Goal: Find specific page/section: Find specific page/section

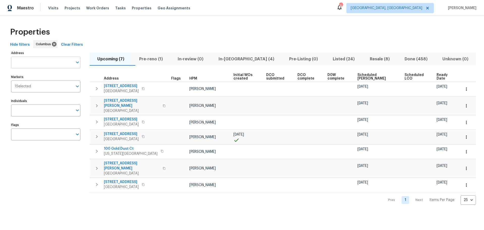
click at [60, 62] on input "Address" at bounding box center [42, 62] width 62 height 12
type input "511 w"
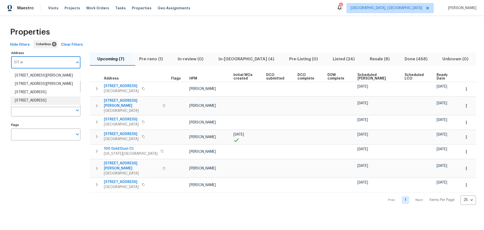
click at [53, 105] on li "[STREET_ADDRESS]" at bounding box center [45, 100] width 69 height 8
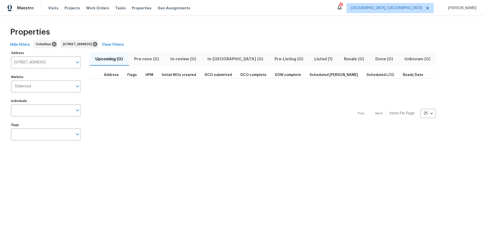
click at [312, 60] on span "Listed (1)" at bounding box center [323, 58] width 23 height 7
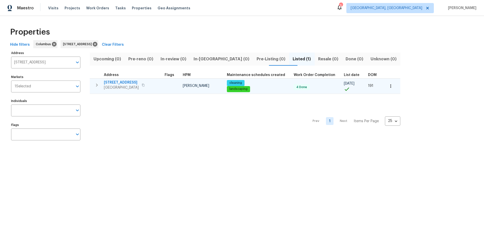
click at [386, 84] on button "button" at bounding box center [390, 85] width 11 height 11
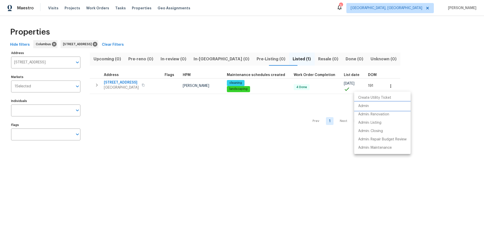
click at [369, 106] on p "Admin" at bounding box center [363, 105] width 11 height 5
click at [218, 146] on div at bounding box center [242, 115] width 484 height 230
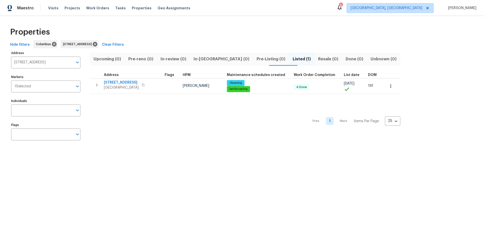
click at [171, 24] on div "Properties Hide filters [GEOGRAPHIC_DATA] [STREET_ADDRESS] Clear Filters Addres…" at bounding box center [242, 84] width 484 height 137
click at [98, 44] on icon at bounding box center [95, 44] width 6 height 6
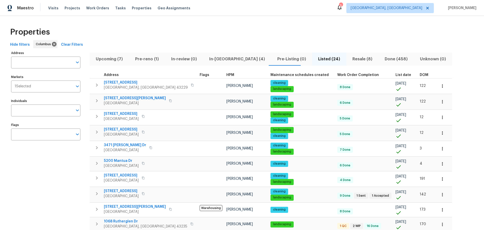
click at [225, 26] on div "Properties" at bounding box center [242, 32] width 468 height 16
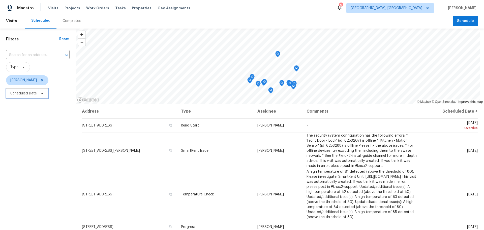
click at [41, 95] on span "Scheduled Date" at bounding box center [27, 93] width 42 height 10
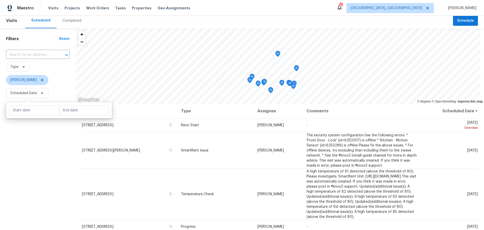
scroll to position [3, 0]
click at [42, 112] on input "text" at bounding box center [34, 110] width 50 height 10
select select "8"
select select "2025"
select select "9"
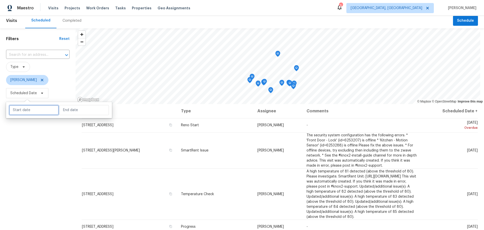
select select "2025"
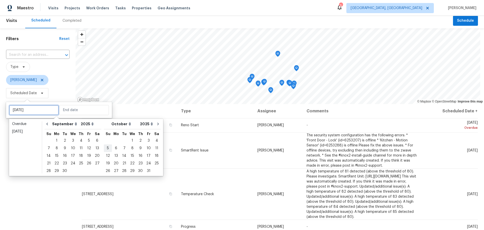
type input "Sun, Oct 05"
click at [85, 147] on div "12" at bounding box center [89, 147] width 8 height 7
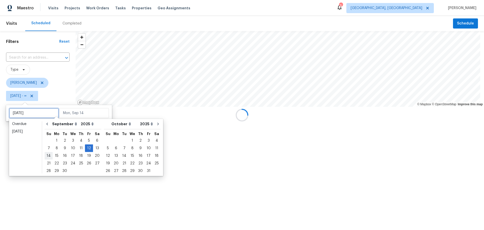
type input "Thu, Sep 11"
type input "Fri, Sep 12"
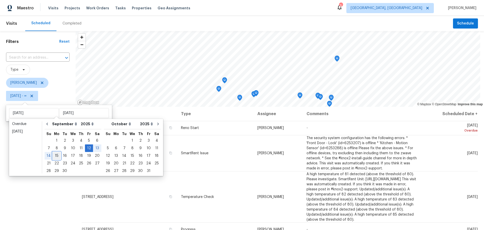
click at [56, 154] on div "15" at bounding box center [57, 155] width 8 height 7
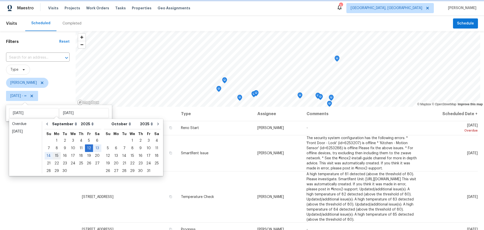
type input "Mon, Sep 15"
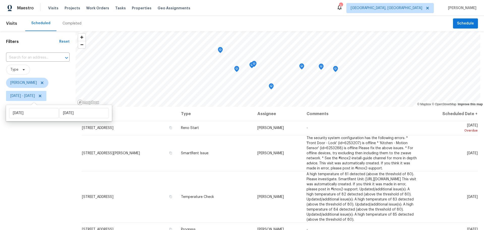
click at [40, 178] on div "Filters Reset ​ Type Keith Hollingsworth Fri, Sep 12 - Mon, Sep 15" at bounding box center [38, 160] width 76 height 259
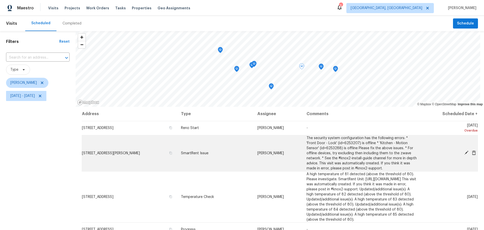
click at [464, 152] on icon at bounding box center [466, 152] width 5 height 5
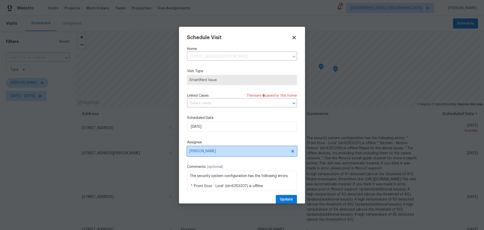
click at [253, 150] on span "[PERSON_NAME]" at bounding box center [238, 151] width 99 height 4
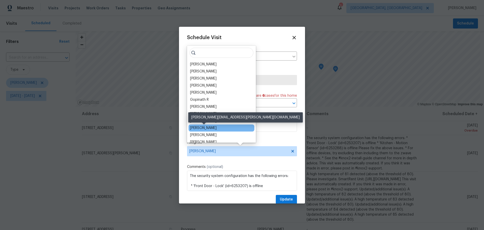
click at [214, 128] on div "Dennis Neuhardt" at bounding box center [203, 127] width 26 height 5
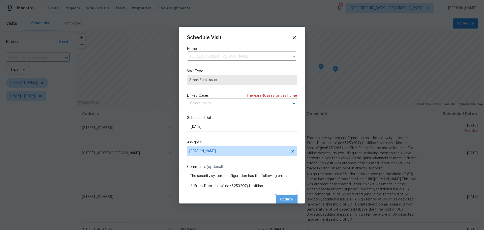
click at [277, 200] on button "Update" at bounding box center [286, 199] width 21 height 9
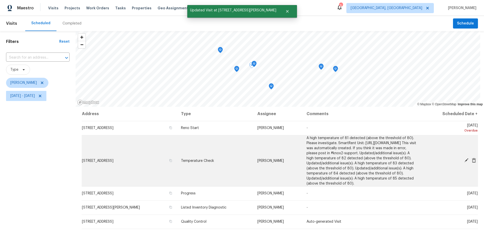
click at [464, 161] on icon at bounding box center [466, 160] width 5 height 5
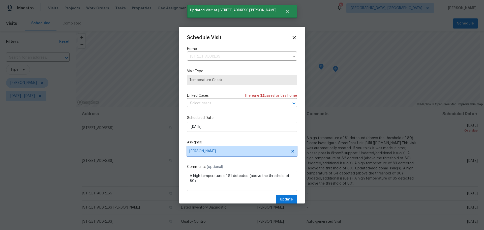
click at [239, 156] on span "[PERSON_NAME]" at bounding box center [242, 151] width 110 height 10
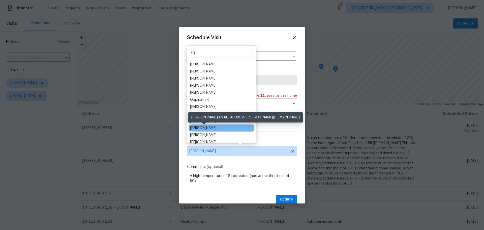
click at [212, 128] on div "Dennis Neuhardt" at bounding box center [203, 127] width 26 height 5
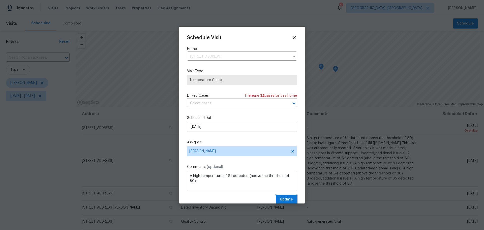
click at [284, 200] on span "Update" at bounding box center [286, 199] width 13 height 6
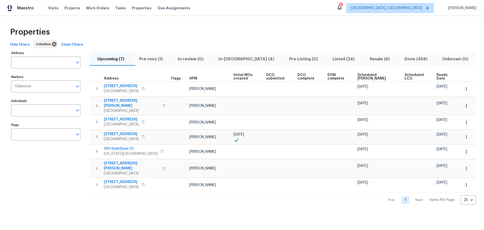
click at [84, 69] on div "Address Address Markets 1 Selected Markets Individuals Individuals Flags Flags" at bounding box center [49, 126] width 76 height 155
click at [158, 58] on span "Pre-reno (1)" at bounding box center [151, 58] width 33 height 7
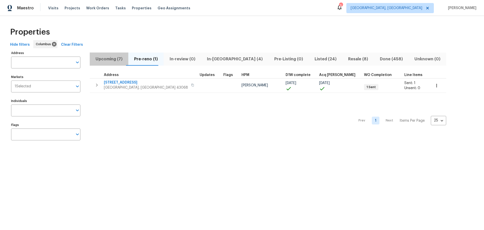
click at [113, 60] on span "Upcoming (7)" at bounding box center [109, 58] width 33 height 7
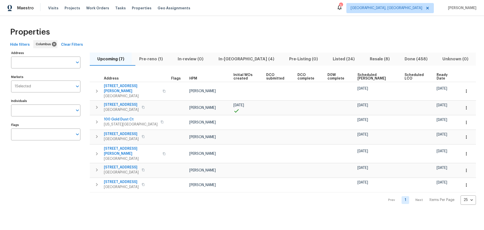
click at [437, 76] on span "Ready Date" at bounding box center [445, 76] width 16 height 7
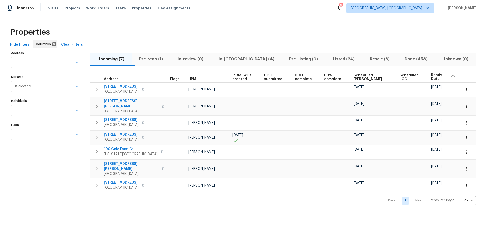
click at [19, 163] on div "Address Address Markets 1 Selected Markets Individuals Individuals Flags Flags" at bounding box center [49, 127] width 76 height 156
